Goal: Book appointment/travel/reservation

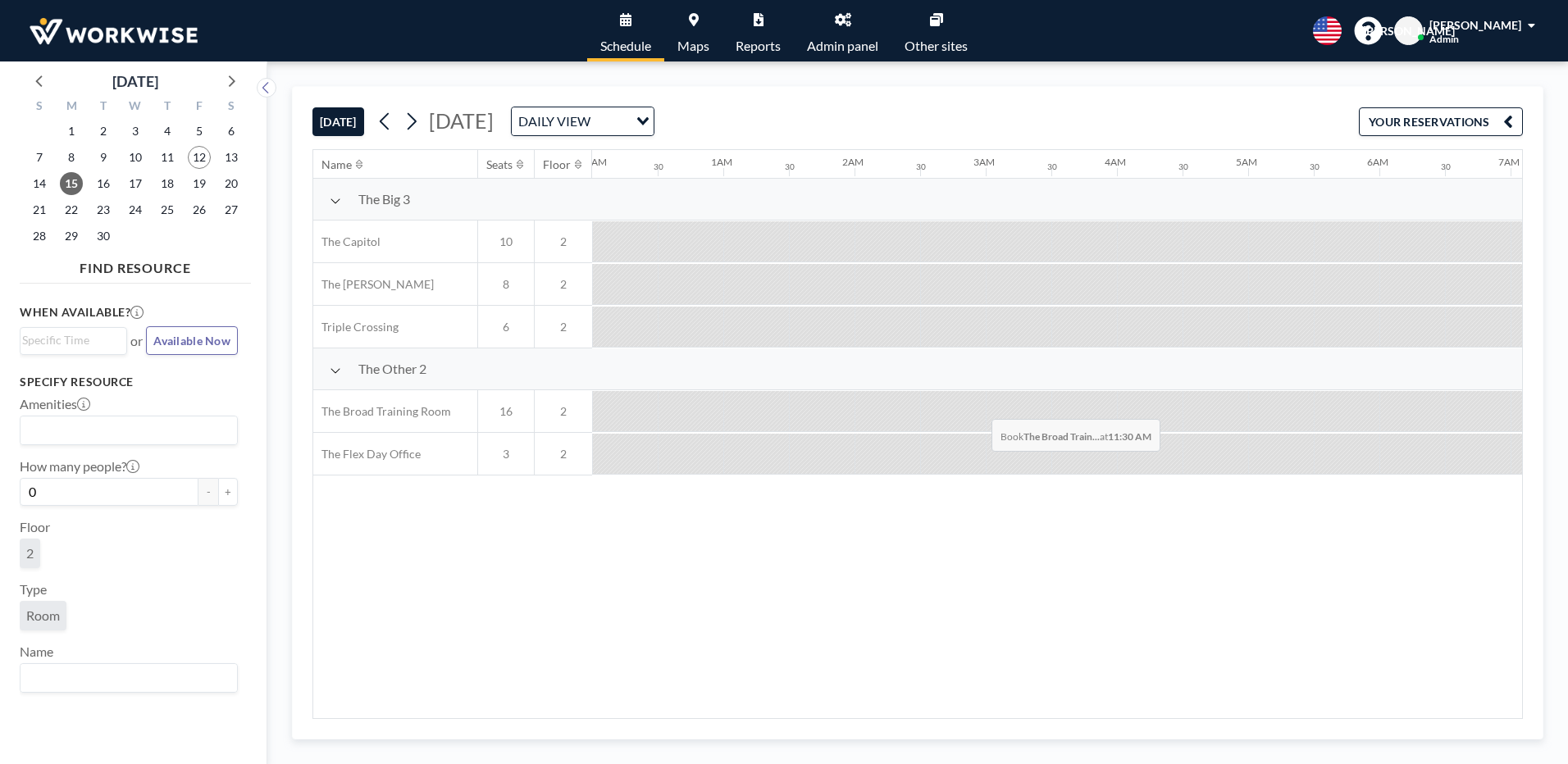
scroll to position [0, 1145]
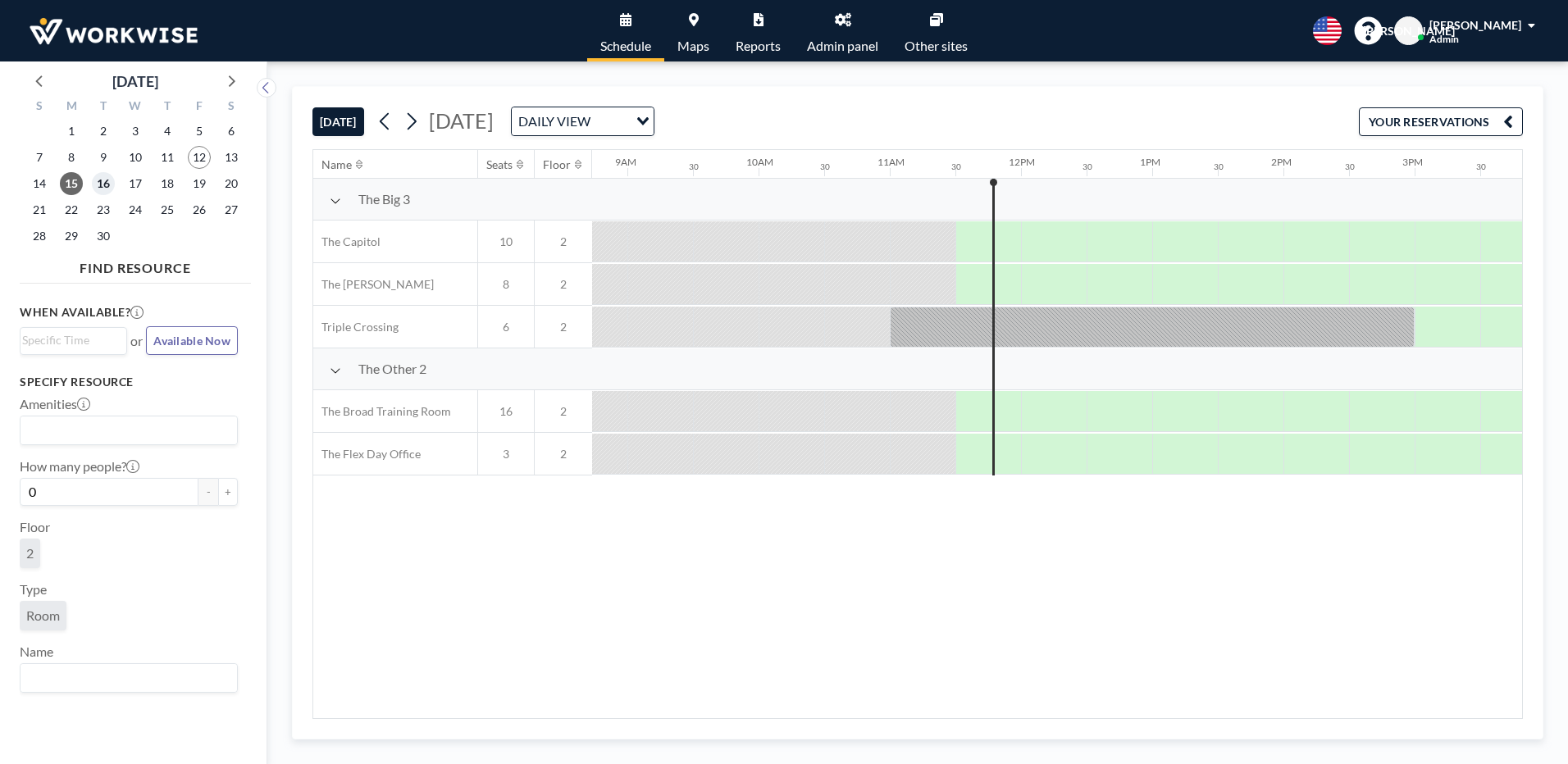
click at [106, 177] on span "16" at bounding box center [103, 184] width 23 height 23
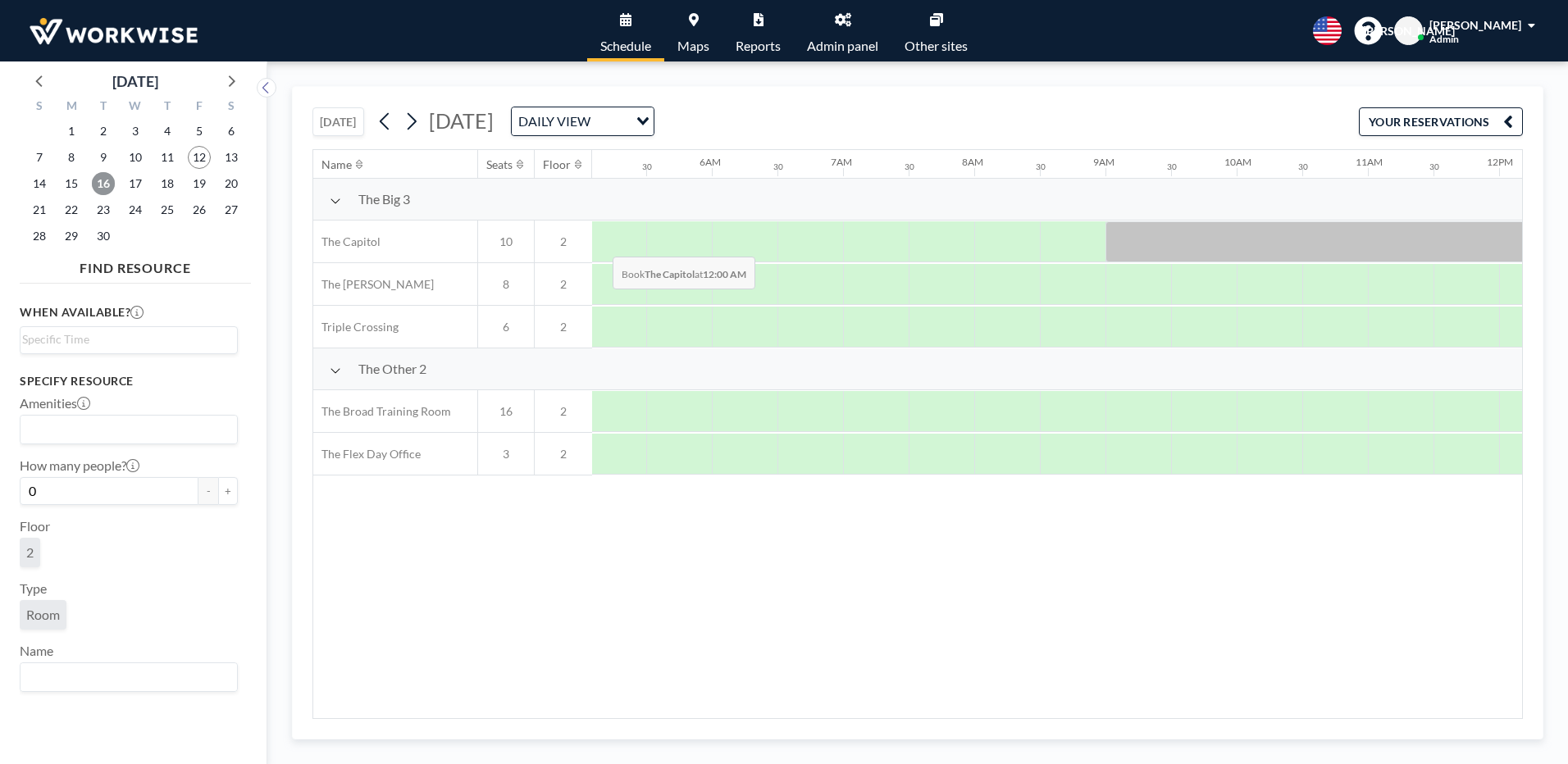
scroll to position [0, 984]
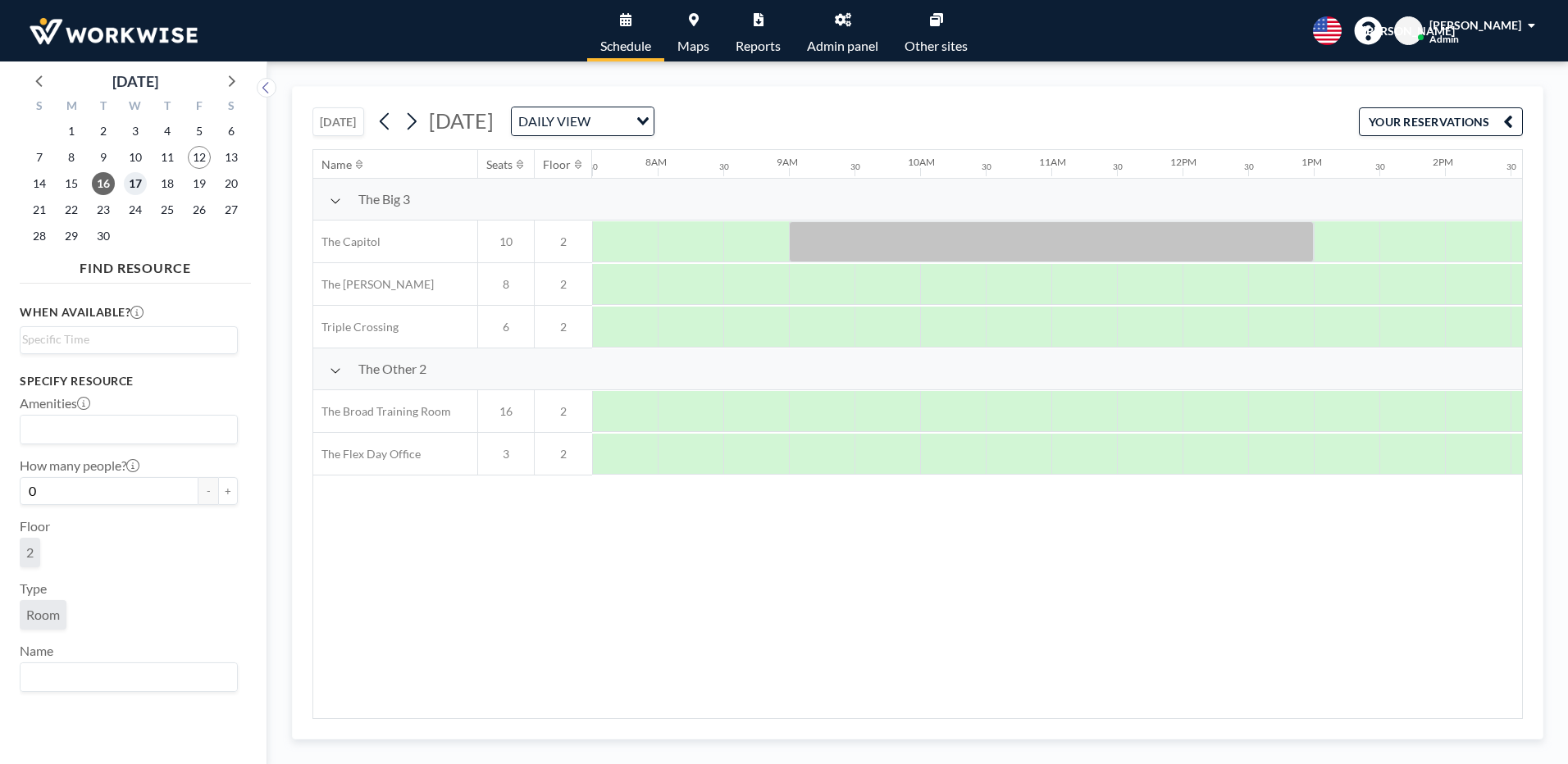
click at [144, 179] on span "17" at bounding box center [136, 184] width 23 height 23
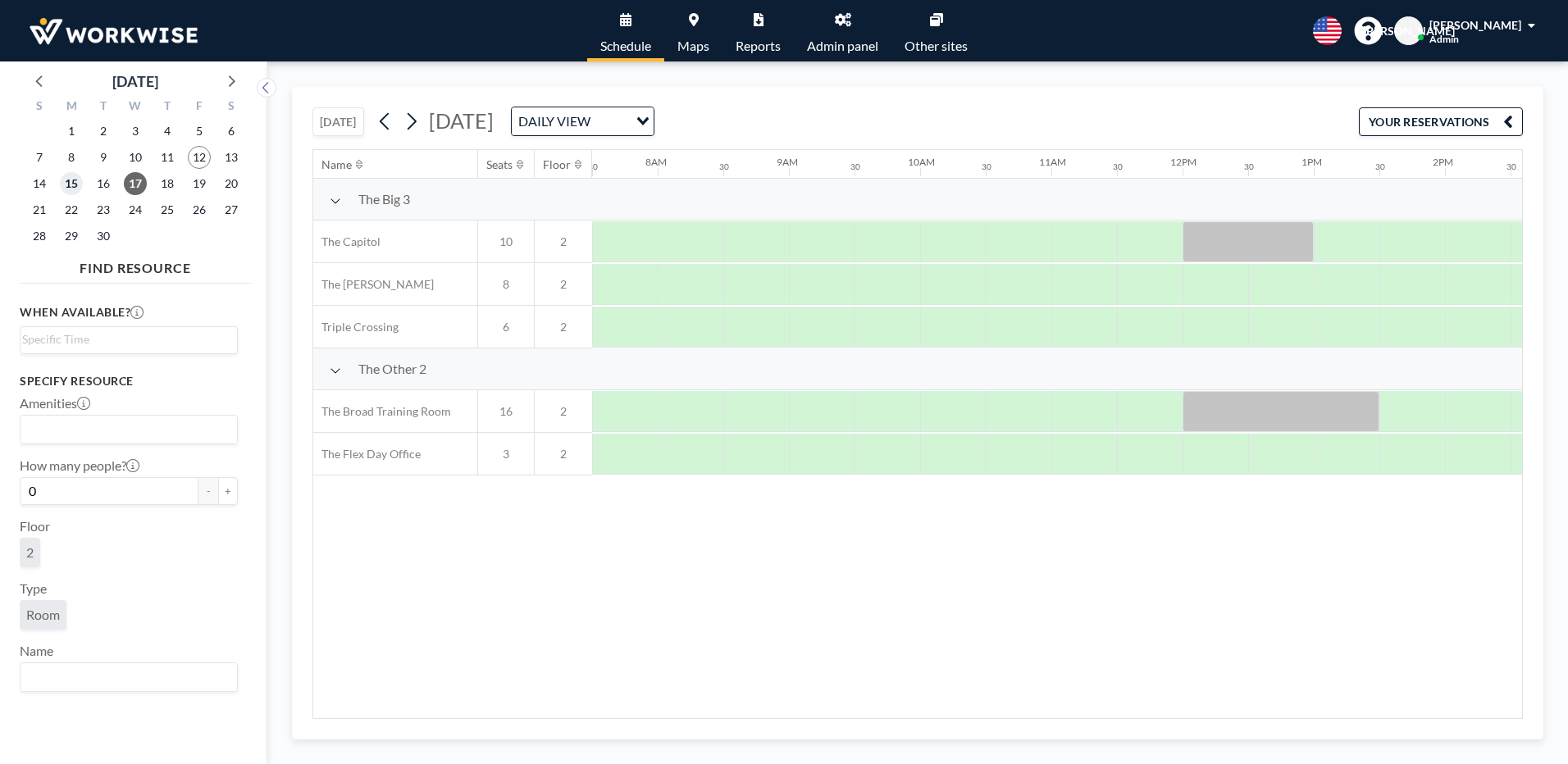
click at [74, 185] on span "15" at bounding box center [72, 184] width 23 height 23
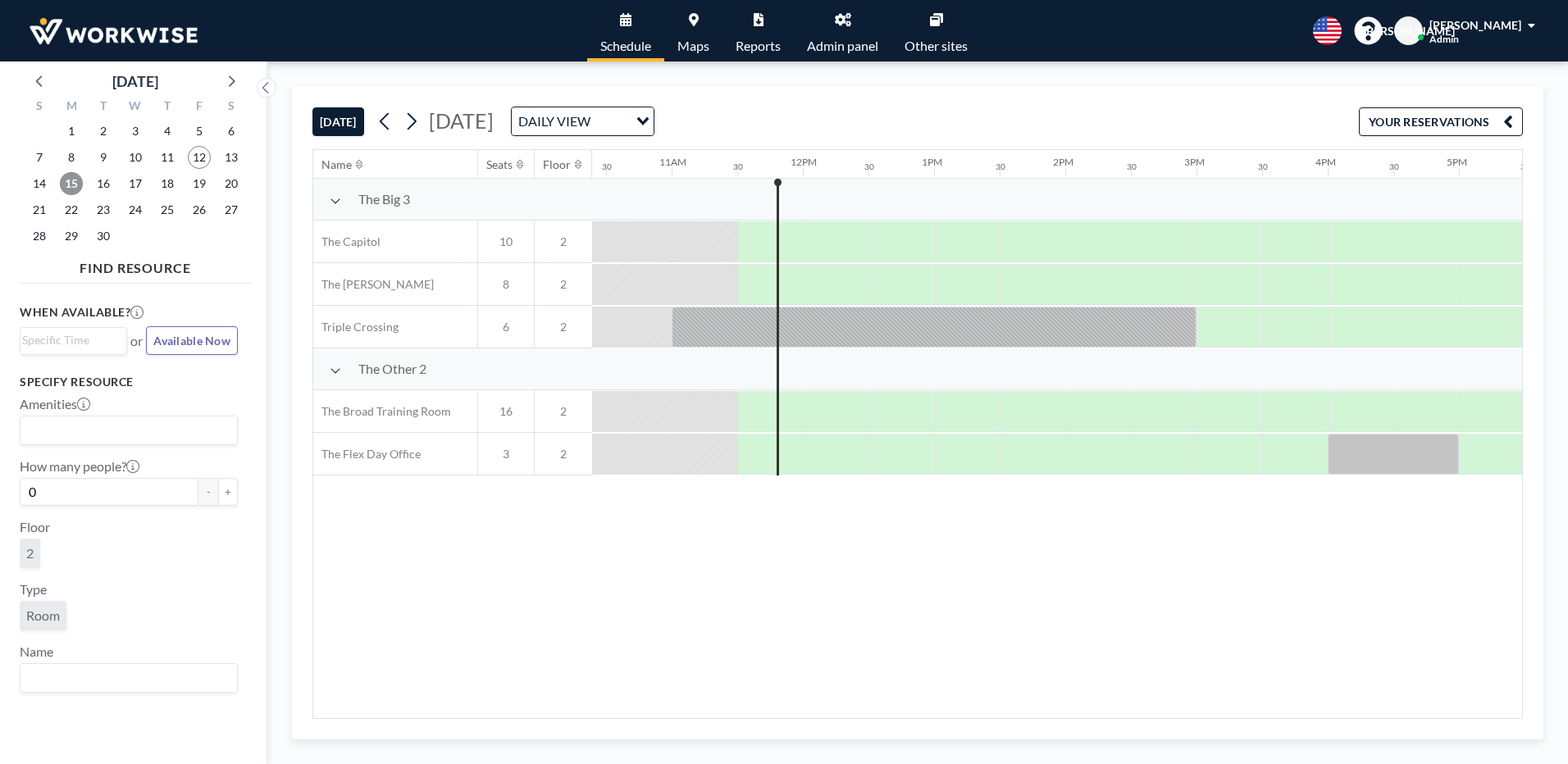
scroll to position [0, 1443]
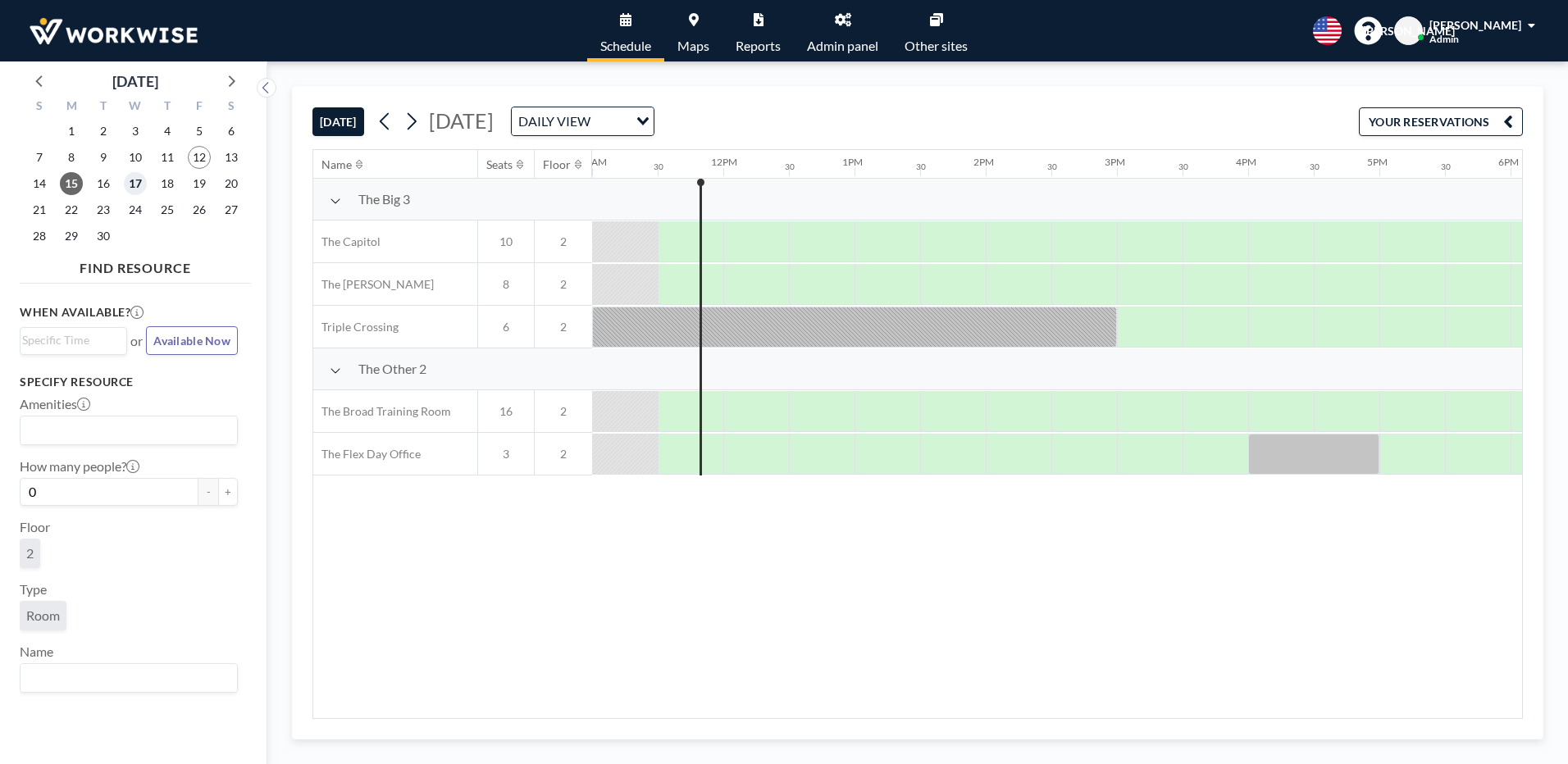
click at [133, 183] on span "17" at bounding box center [136, 184] width 23 height 23
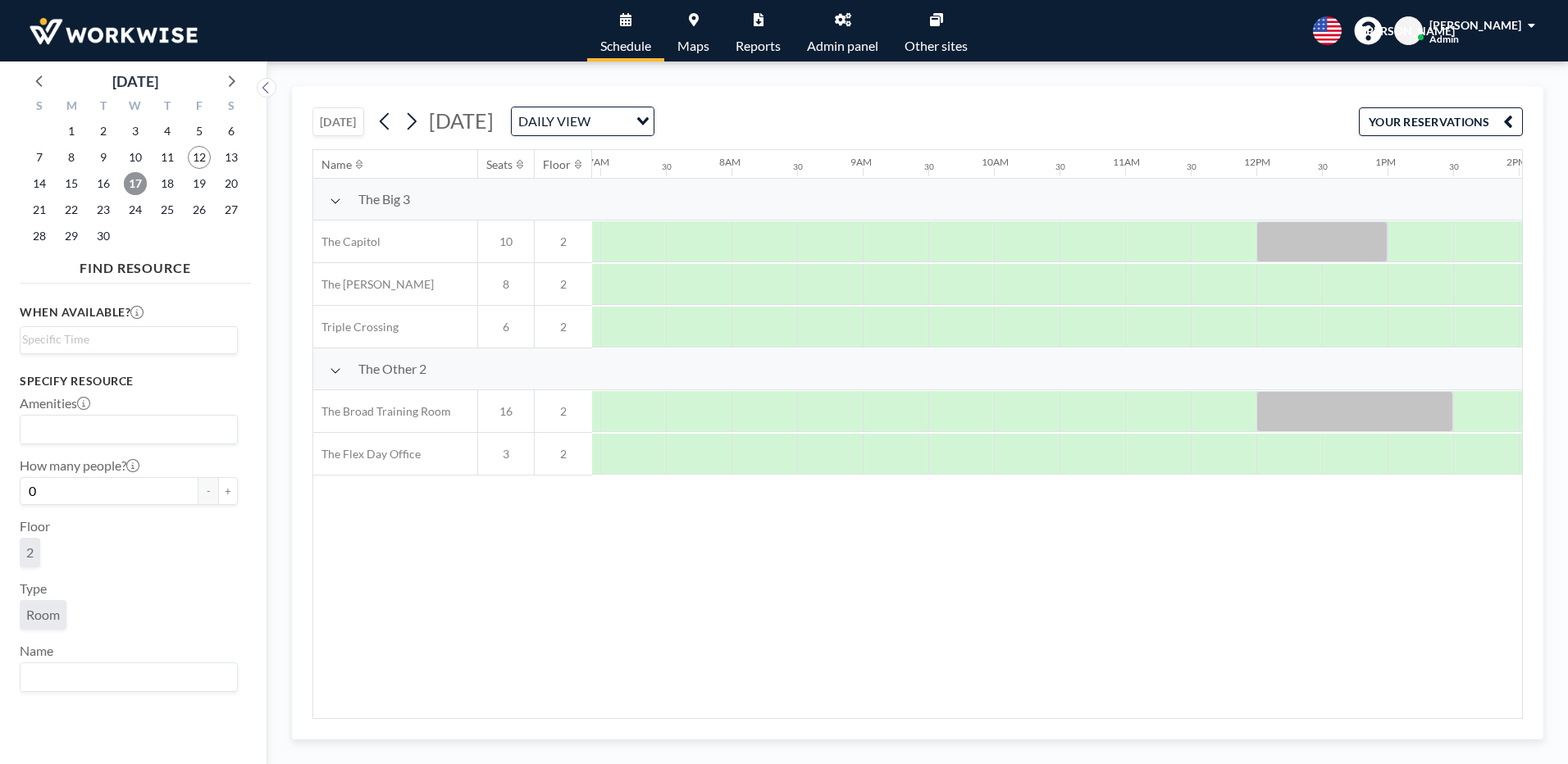
scroll to position [0, 984]
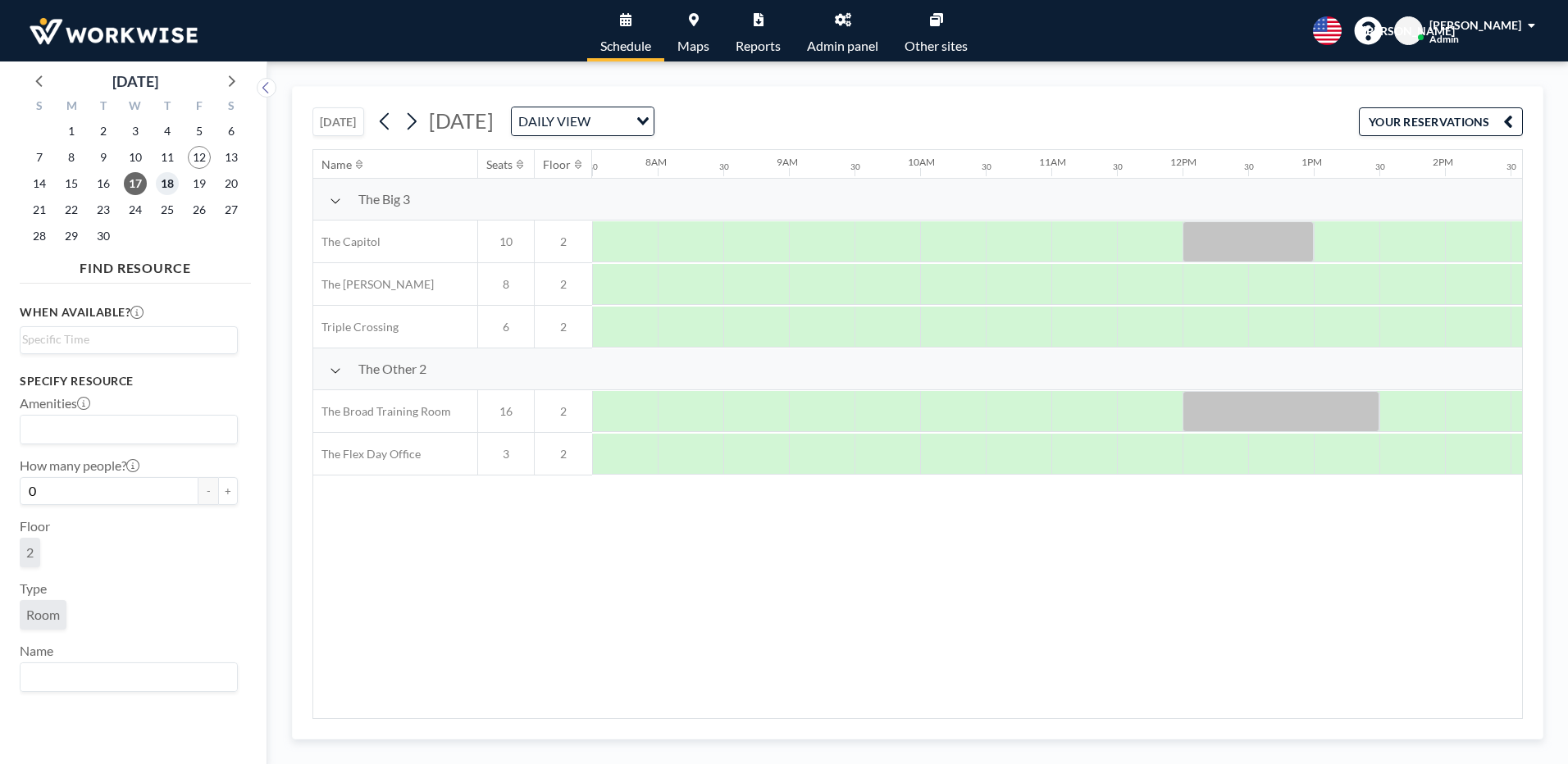
click at [164, 178] on span "18" at bounding box center [168, 184] width 23 height 23
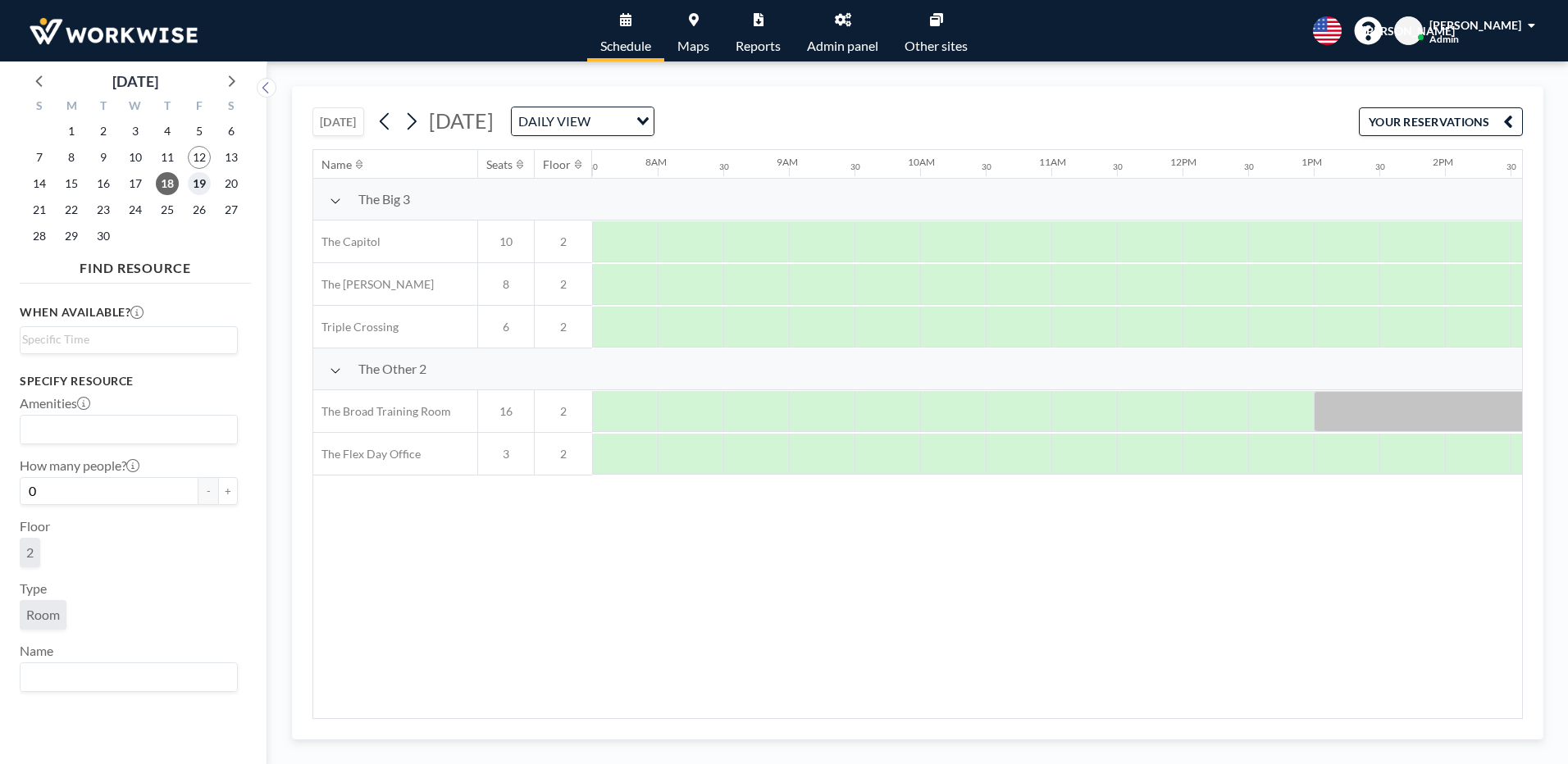
click at [197, 176] on span "19" at bounding box center [199, 184] width 23 height 23
click at [83, 207] on div "22" at bounding box center [72, 209] width 32 height 26
click at [70, 210] on span "22" at bounding box center [72, 210] width 23 height 23
click at [95, 214] on span "23" at bounding box center [103, 210] width 23 height 23
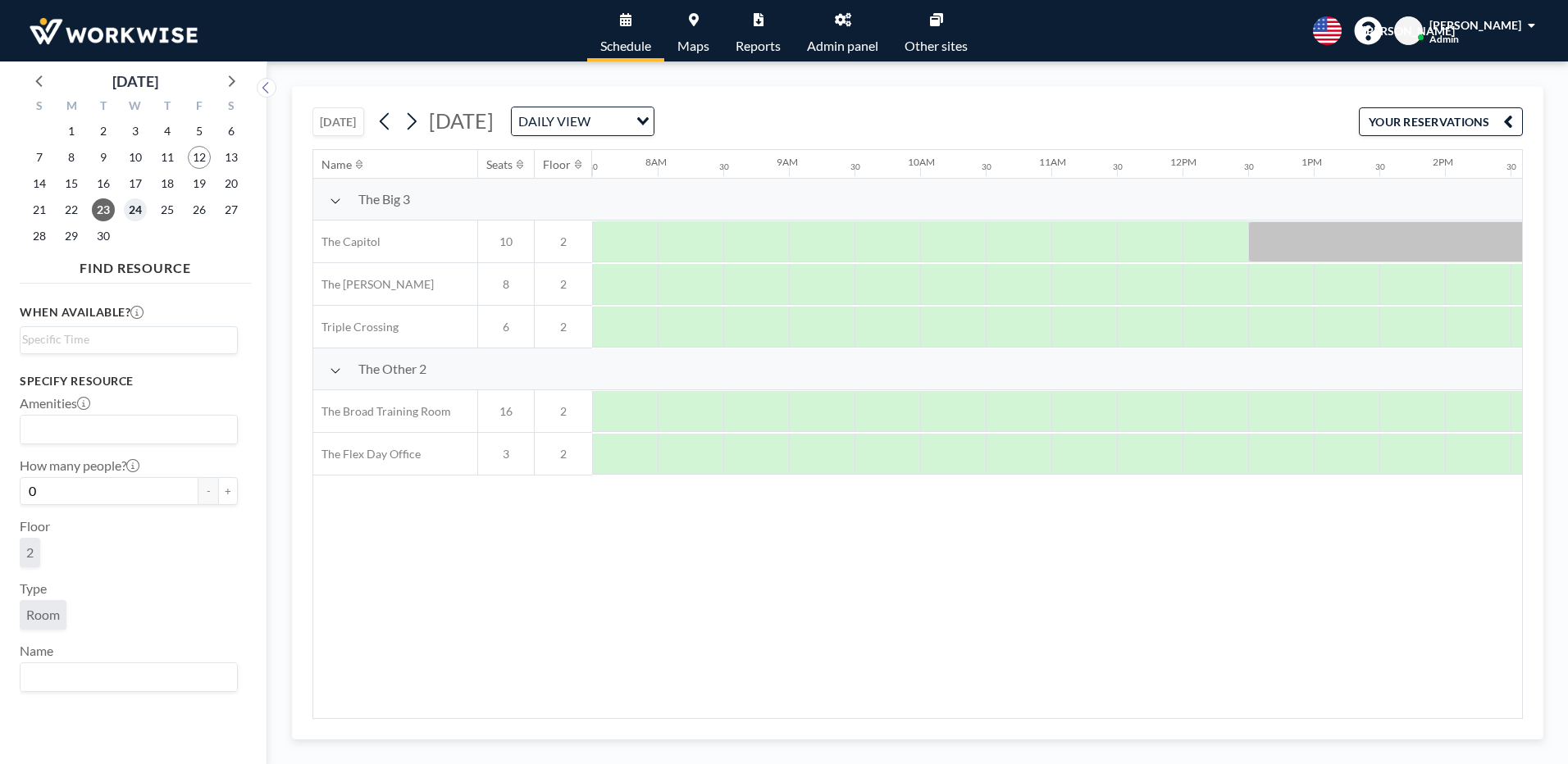
click at [132, 207] on span "24" at bounding box center [136, 210] width 23 height 23
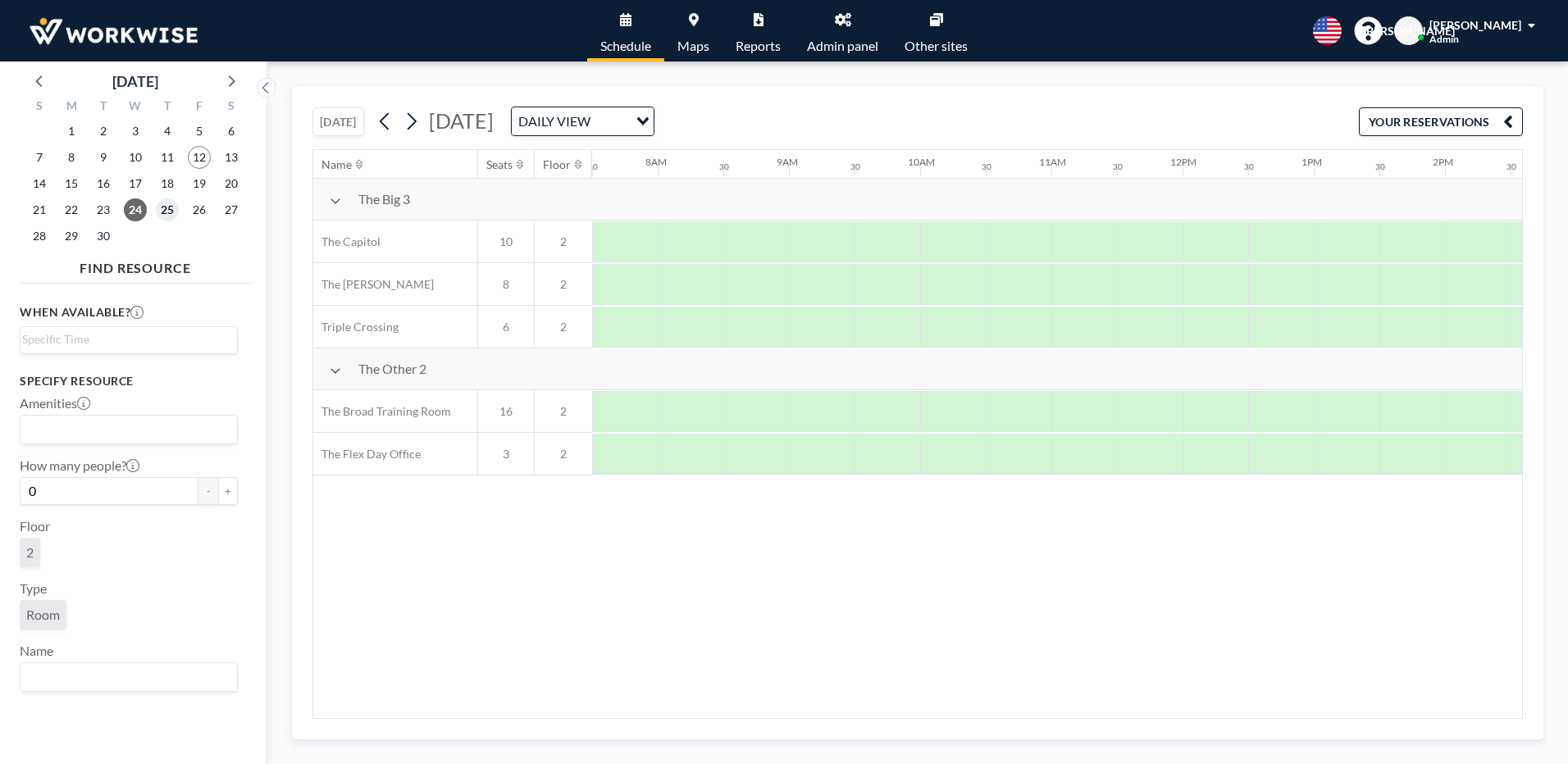
click at [163, 200] on span "25" at bounding box center [168, 210] width 23 height 23
